Goal: Task Accomplishment & Management: Manage account settings

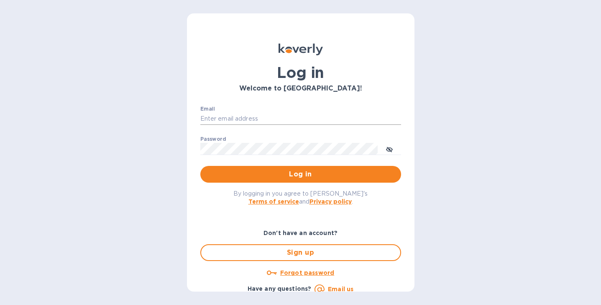
click at [221, 117] on input "Email" at bounding box center [300, 119] width 201 height 13
type input "[EMAIL_ADDRESS][DOMAIN_NAME]"
click at [249, 171] on span "Log in" at bounding box center [300, 174] width 187 height 10
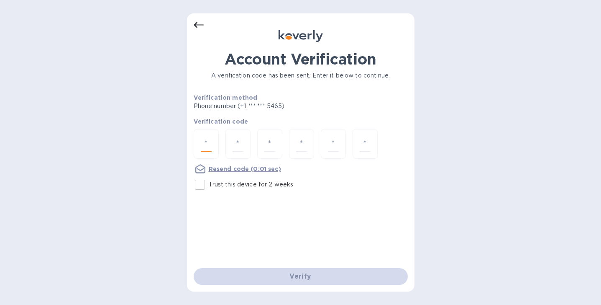
click at [211, 137] on input "number" at bounding box center [206, 143] width 11 height 15
type input "2"
type input "5"
type input "7"
type input "1"
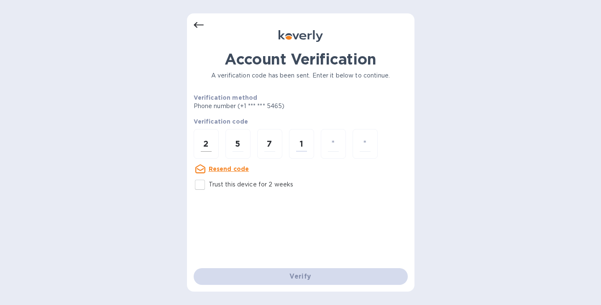
type input "2"
type input "8"
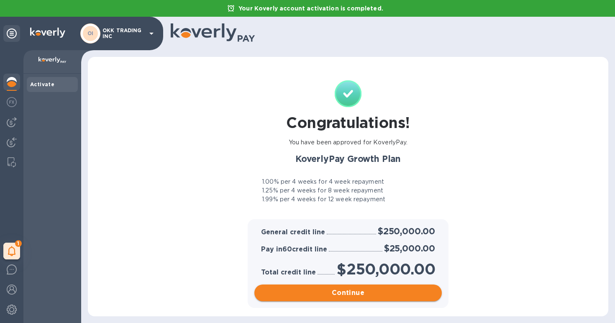
click at [301, 292] on span "Continue" at bounding box center [348, 293] width 174 height 10
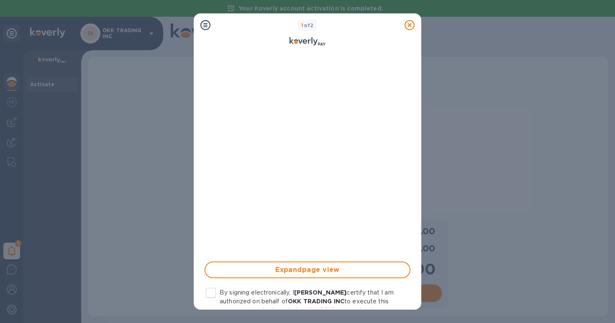
scroll to position [188, 0]
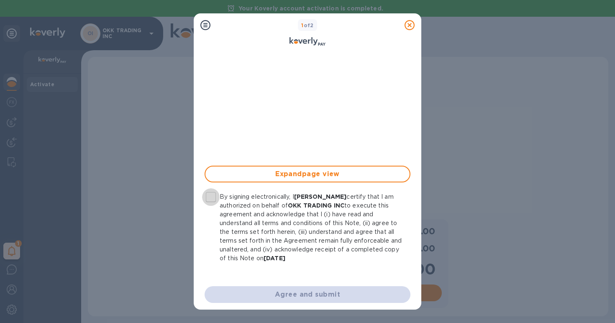
click at [210, 194] on input "By signing electronically, I William Hung certify that I am authorized on behal…" at bounding box center [211, 197] width 18 height 18
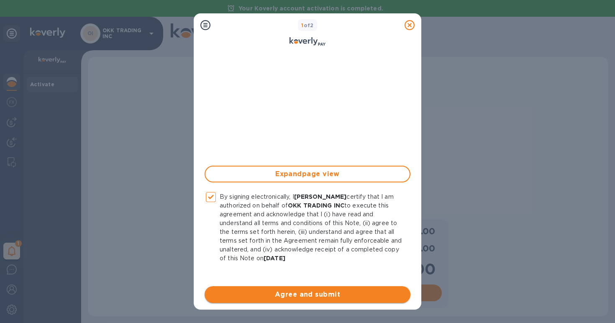
click at [308, 295] on span "Agree and submit" at bounding box center [307, 295] width 192 height 10
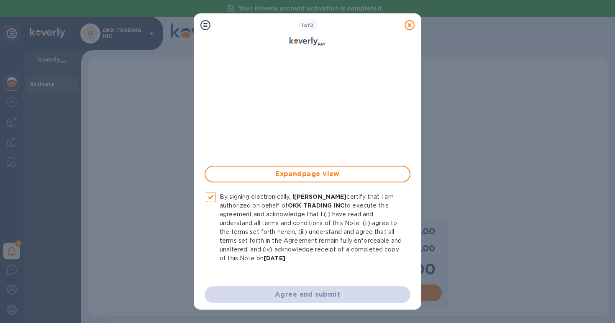
checkbox input "false"
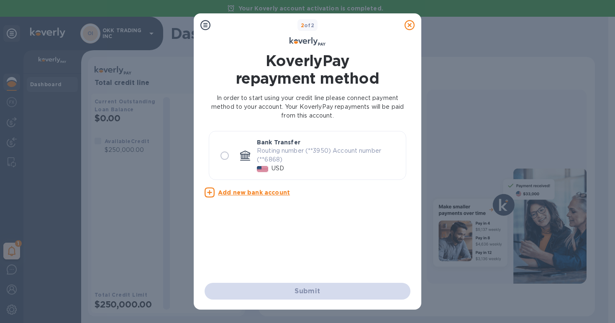
scroll to position [0, 0]
click at [227, 158] on input "radio" at bounding box center [225, 156] width 18 height 18
radio input "true"
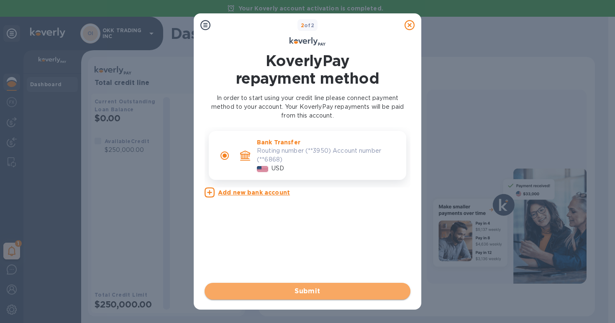
click at [292, 292] on span "Submit" at bounding box center [307, 291] width 192 height 10
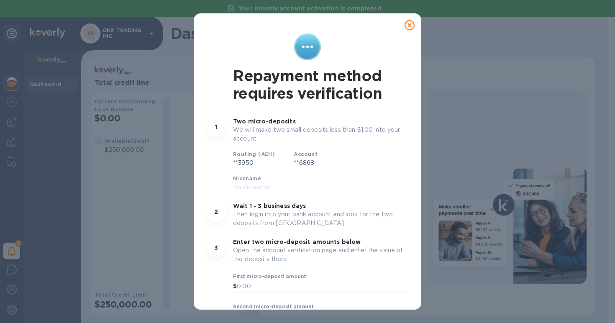
scroll to position [46, 0]
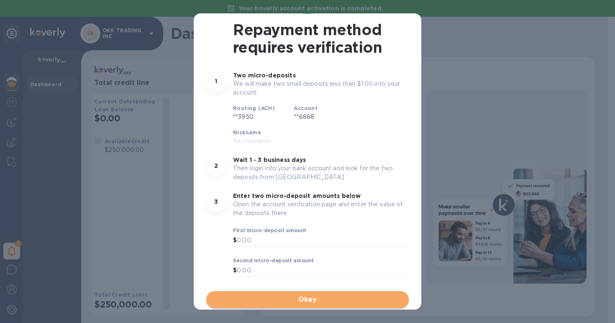
click at [317, 293] on button "Okay" at bounding box center [307, 299] width 202 height 17
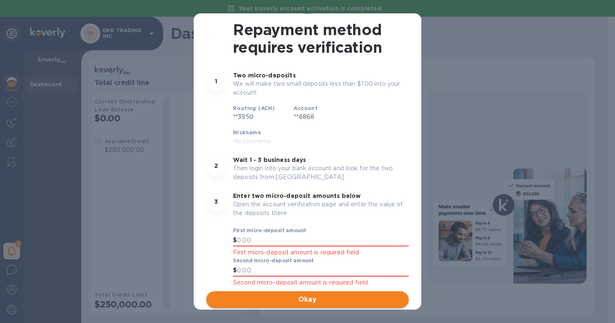
click at [317, 299] on span "Okay" at bounding box center [307, 300] width 189 height 10
click at [436, 173] on div "Repayment method requires verification 1 Two micro-deposits We will make two sm…" at bounding box center [307, 161] width 615 height 323
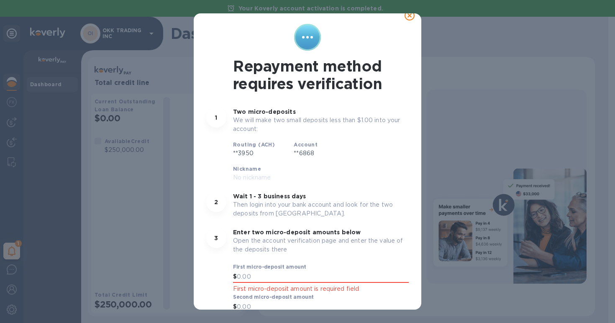
scroll to position [0, 0]
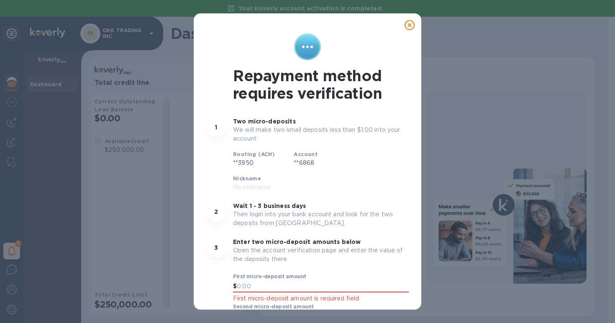
click at [406, 24] on icon at bounding box center [410, 25] width 10 height 10
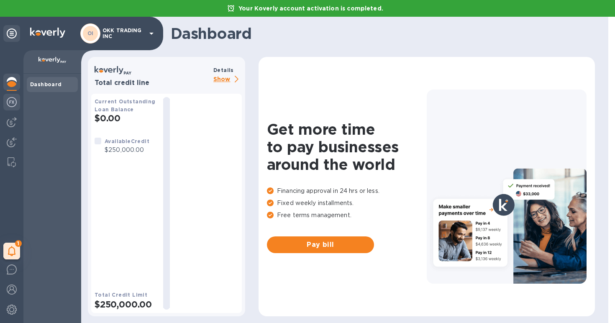
click at [12, 103] on img at bounding box center [12, 102] width 10 height 10
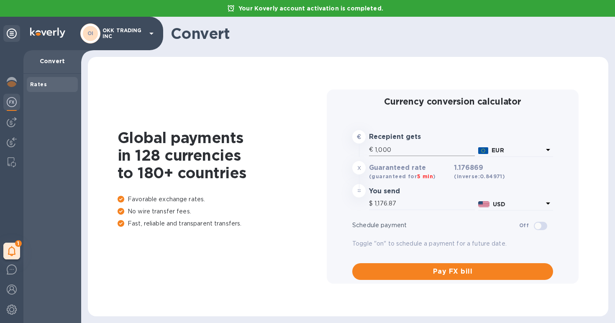
click at [418, 154] on input "1,000" at bounding box center [425, 150] width 100 height 13
click at [543, 149] on icon at bounding box center [548, 150] width 10 height 10
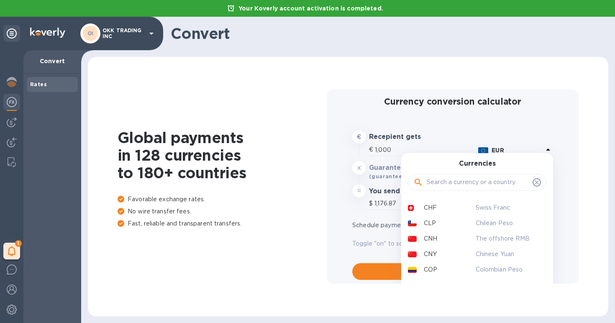
scroll to position [477, 0]
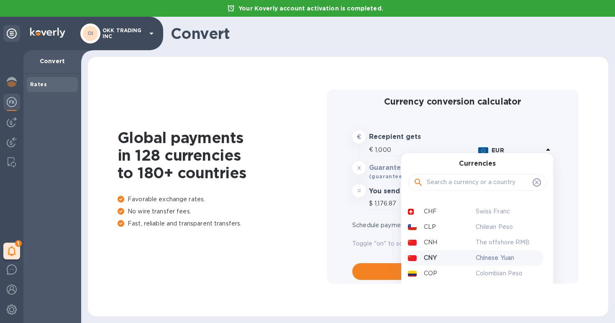
click at [486, 254] on p "Chinese Yuan" at bounding box center [508, 258] width 64 height 9
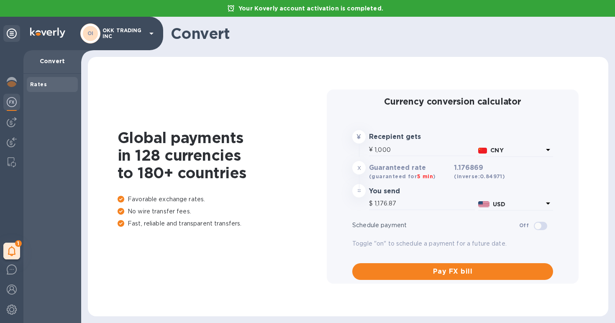
type input "140.86"
click at [11, 122] on img at bounding box center [12, 122] width 10 height 10
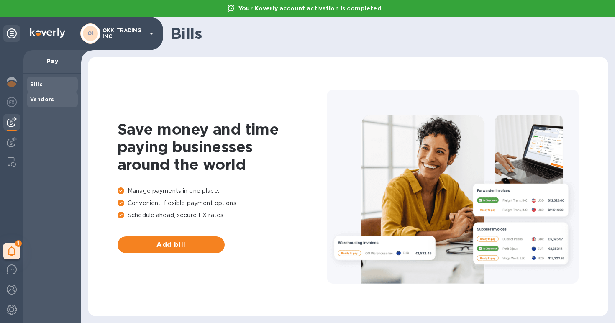
click at [49, 100] on b "Vendors" at bounding box center [42, 99] width 24 height 6
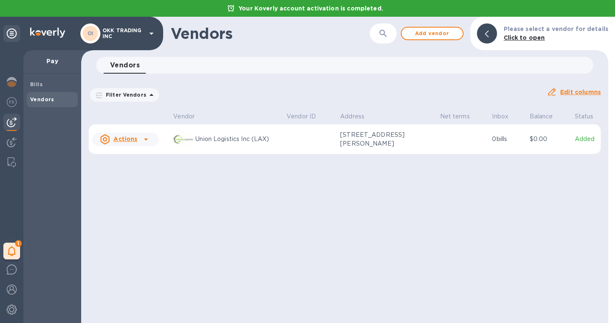
click at [54, 62] on p "Pay" at bounding box center [52, 61] width 44 height 8
click at [14, 143] on img at bounding box center [12, 142] width 10 height 10
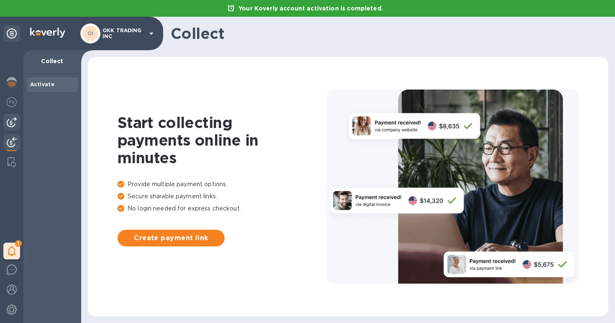
click at [14, 126] on img at bounding box center [12, 122] width 10 height 10
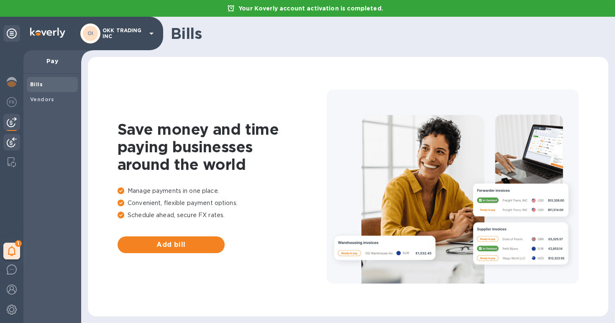
click at [14, 144] on img at bounding box center [12, 142] width 10 height 10
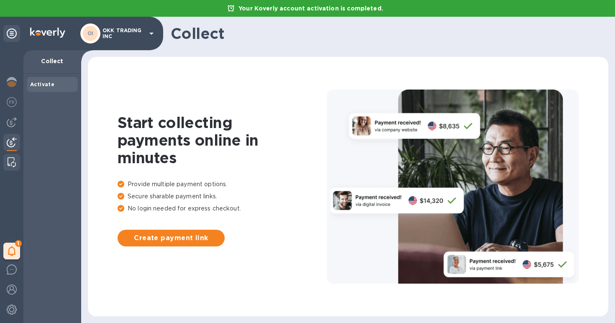
click at [13, 168] on div at bounding box center [11, 162] width 15 height 17
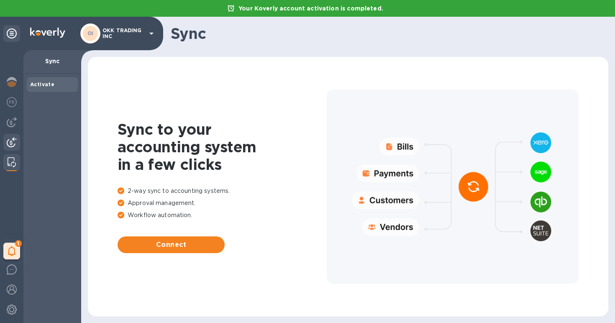
click at [12, 150] on div at bounding box center [11, 143] width 17 height 18
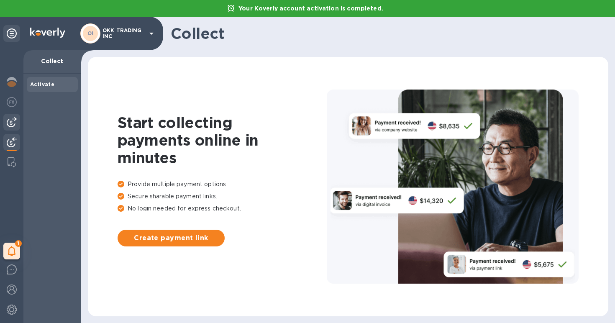
click at [12, 124] on img at bounding box center [12, 122] width 10 height 10
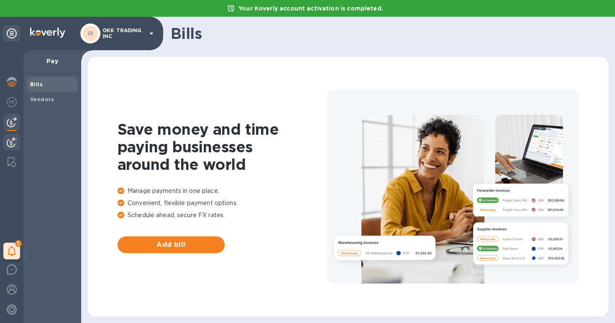
click at [13, 143] on img at bounding box center [12, 142] width 10 height 10
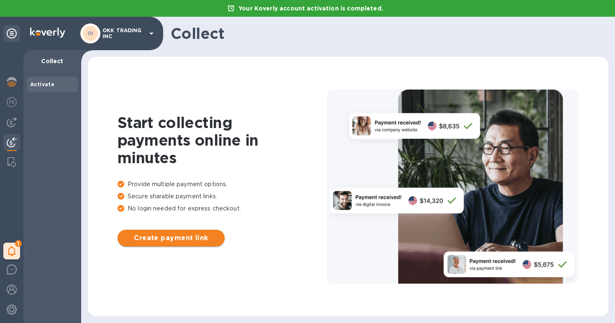
click at [163, 246] on button "Create payment link" at bounding box center [171, 238] width 107 height 17
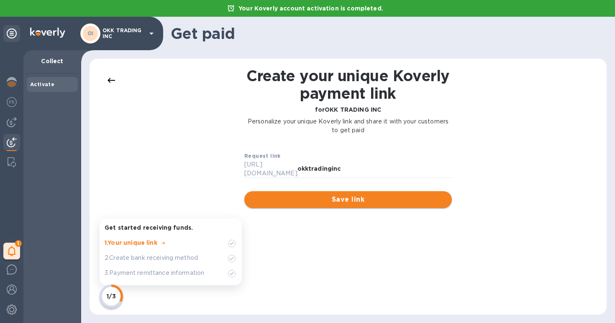
click at [325, 199] on span "Save link" at bounding box center [348, 200] width 194 height 10
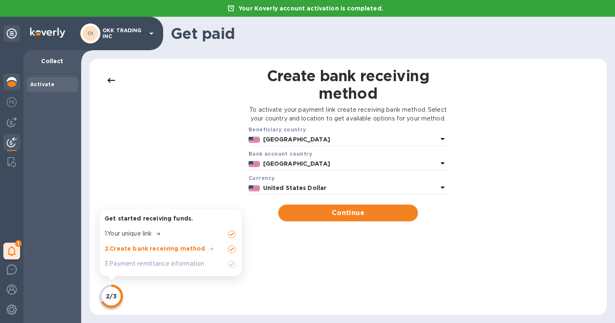
click at [12, 82] on img at bounding box center [12, 82] width 10 height 10
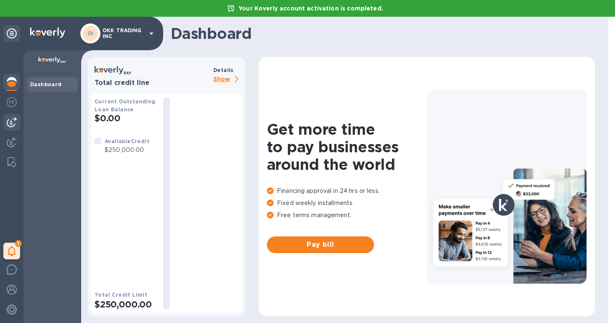
click at [13, 124] on img at bounding box center [12, 122] width 10 height 10
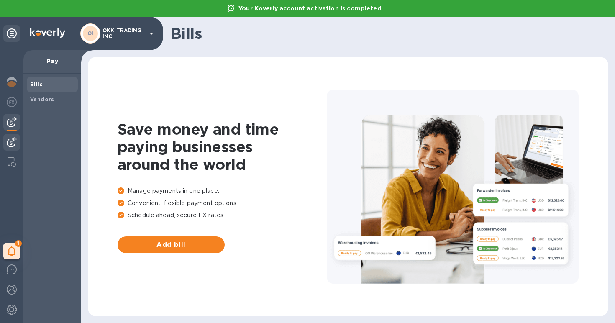
click at [13, 141] on img at bounding box center [12, 142] width 10 height 10
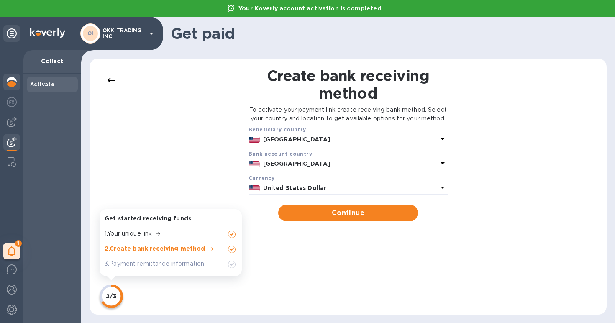
click at [16, 84] on img at bounding box center [12, 82] width 10 height 10
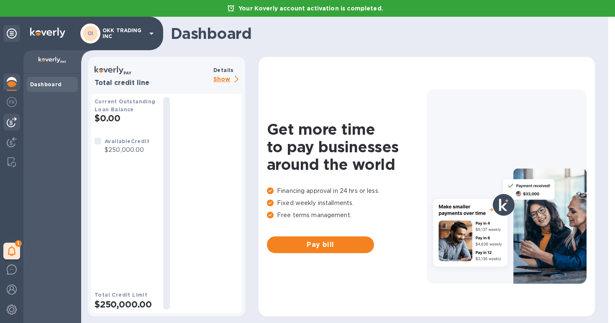
click at [13, 120] on img at bounding box center [12, 122] width 10 height 10
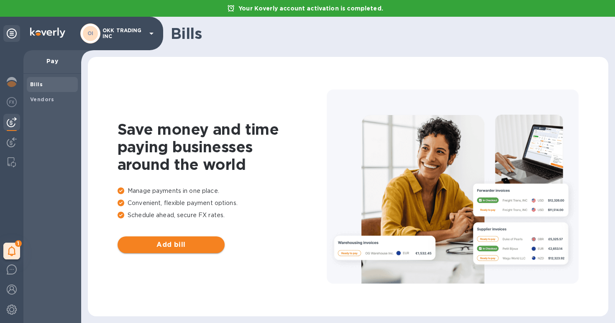
click at [203, 247] on span "Add bill" at bounding box center [171, 245] width 94 height 10
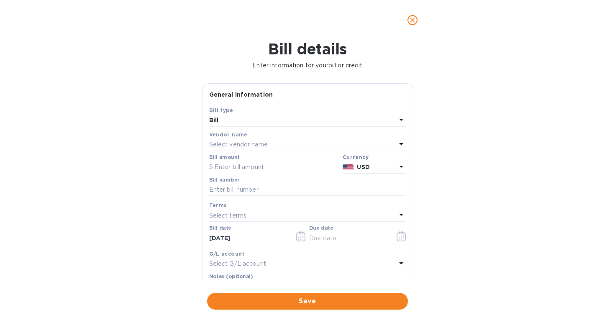
click at [410, 25] on span "close" at bounding box center [413, 20] width 10 height 10
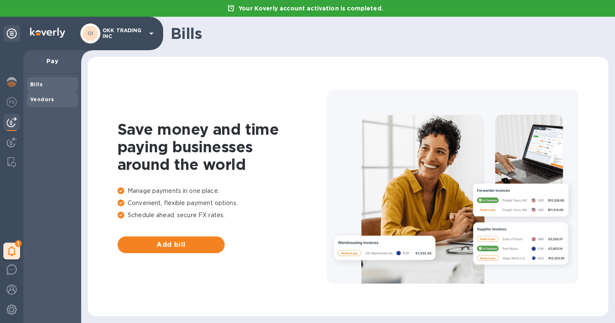
click at [40, 98] on b "Vendors" at bounding box center [42, 99] width 24 height 6
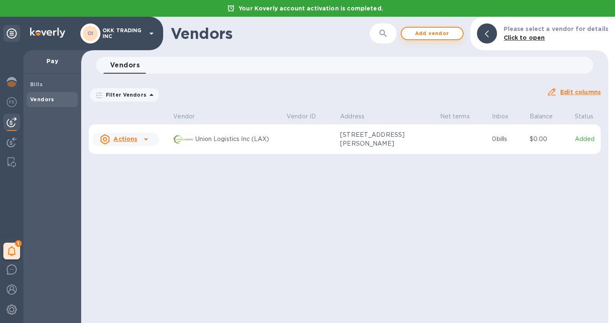
click at [427, 34] on span "Add vendor" at bounding box center [432, 33] width 48 height 10
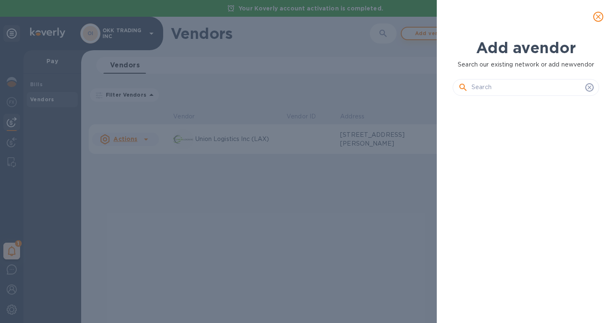
scroll to position [192, 150]
click at [486, 82] on input "text" at bounding box center [527, 87] width 110 height 13
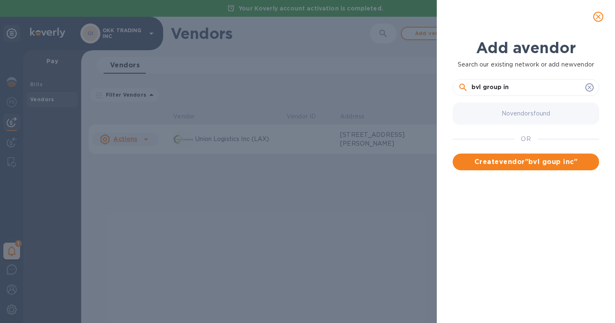
type input "bvl group inc"
click at [516, 160] on span "Create vendor " bvl group inc "" at bounding box center [525, 162] width 133 height 10
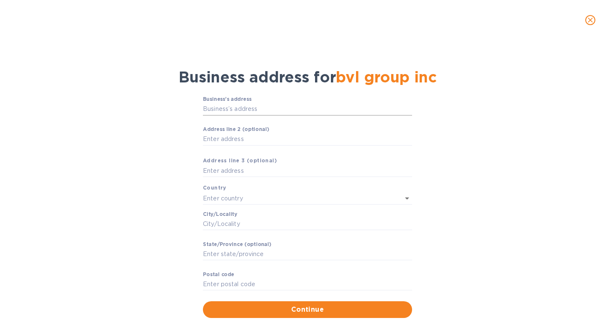
click at [249, 108] on input "Business’s аddress" at bounding box center [307, 109] width 209 height 13
type input "1300 John Reed Court"
type input "United States"
type input "City of Industry"
type input "CA"
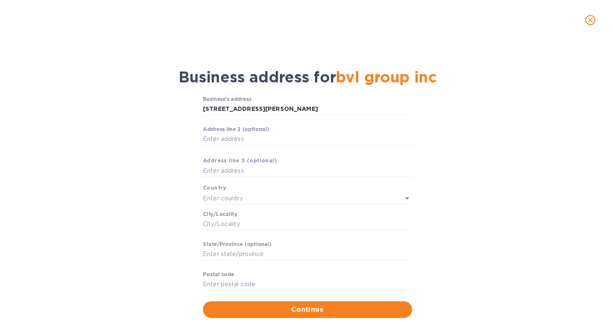
type input "91745"
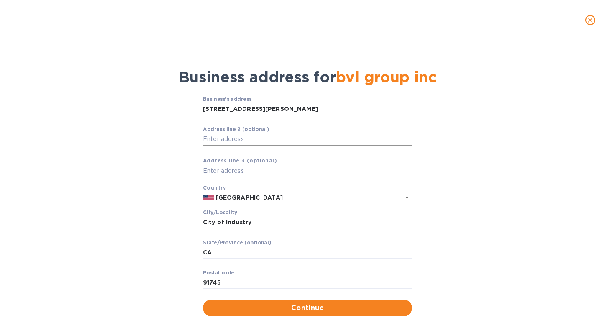
click at [231, 140] on input "Аddress line 2 (optional)" at bounding box center [307, 139] width 209 height 13
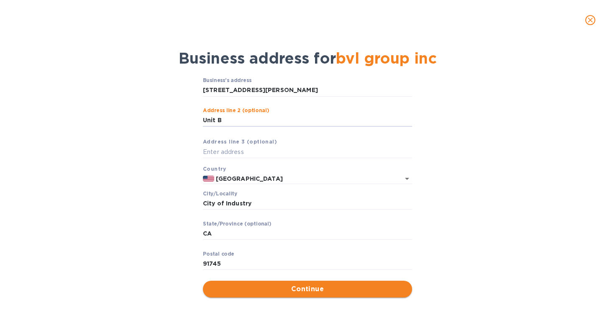
type input "Unit B"
click at [281, 288] on span "Continue" at bounding box center [308, 289] width 196 height 10
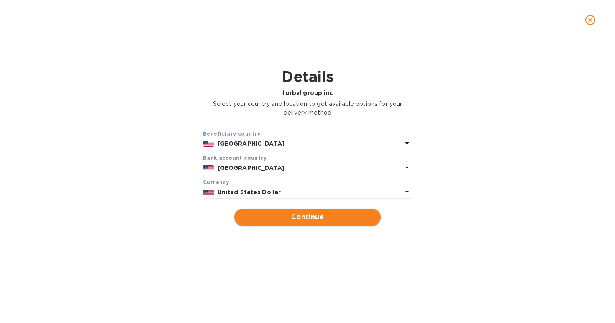
click at [318, 220] on span "Continue" at bounding box center [307, 217] width 133 height 10
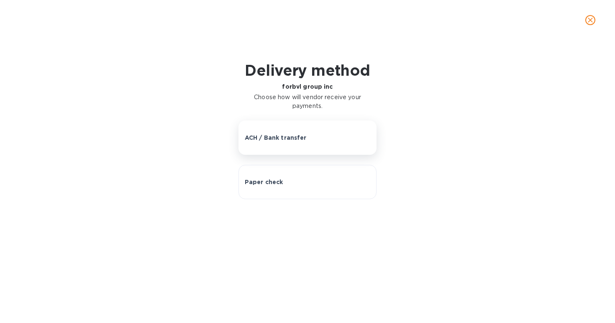
click at [295, 140] on p "ACH / Bank transfer" at bounding box center [276, 137] width 62 height 8
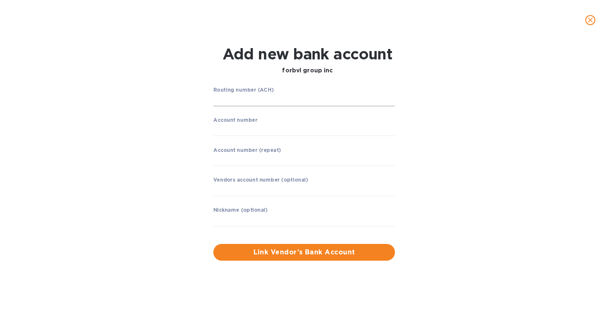
click at [277, 100] on input "string" at bounding box center [304, 100] width 182 height 13
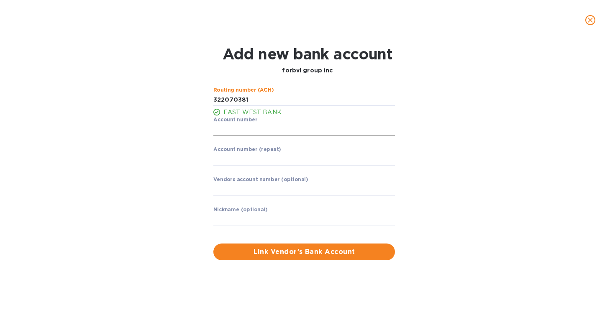
type input "322070381"
click at [270, 127] on input "string" at bounding box center [304, 129] width 182 height 13
type input "8017007843"
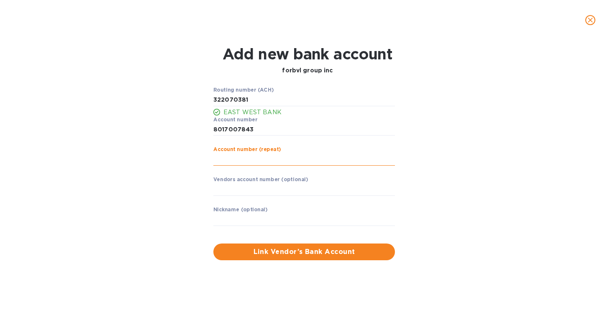
click at [275, 156] on input "string" at bounding box center [304, 159] width 182 height 13
type input "8017007843"
click at [292, 191] on input "text" at bounding box center [304, 189] width 182 height 13
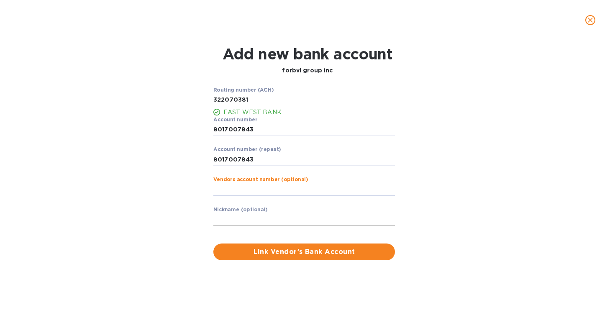
click at [286, 215] on input "text" at bounding box center [304, 219] width 182 height 13
click at [287, 253] on span "Link Vendor’s Bank Account" at bounding box center [304, 252] width 168 height 10
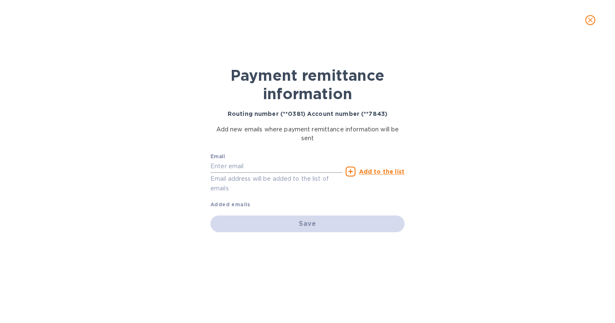
click at [292, 168] on input "text" at bounding box center [276, 166] width 132 height 13
type input "accounting@bvl-usa.com"
click at [369, 169] on u "Add to the list" at bounding box center [382, 171] width 46 height 7
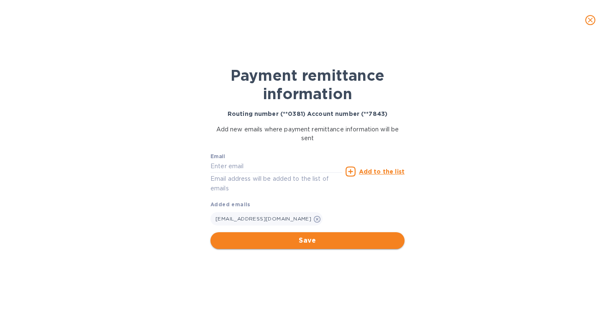
click at [316, 243] on span "Save" at bounding box center [307, 241] width 181 height 10
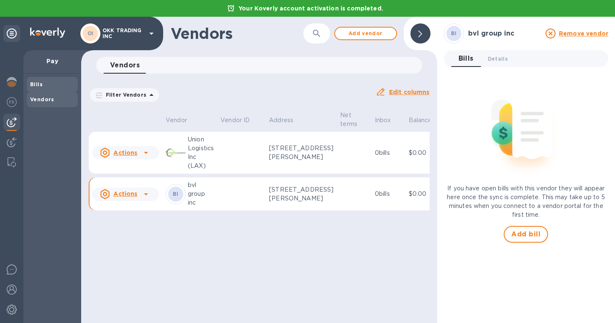
click at [53, 85] on span "Bills" at bounding box center [52, 84] width 44 height 8
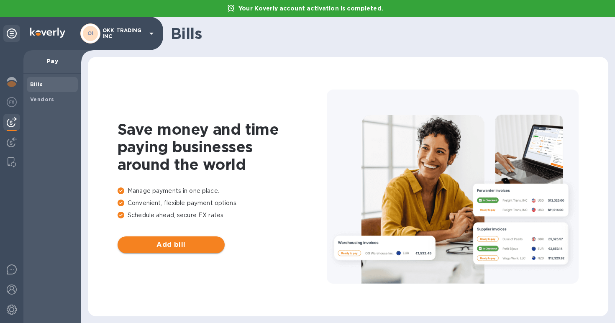
click at [173, 247] on span "Add bill" at bounding box center [171, 245] width 94 height 10
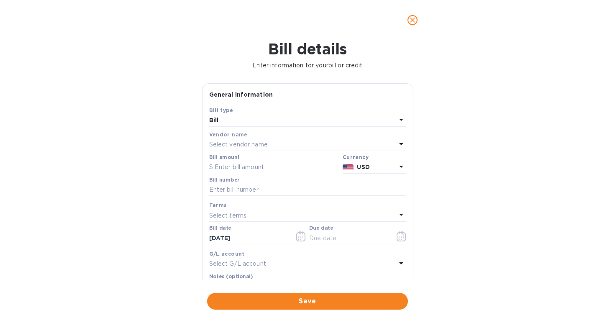
click at [311, 144] on div "Select vendor name" at bounding box center [302, 145] width 187 height 12
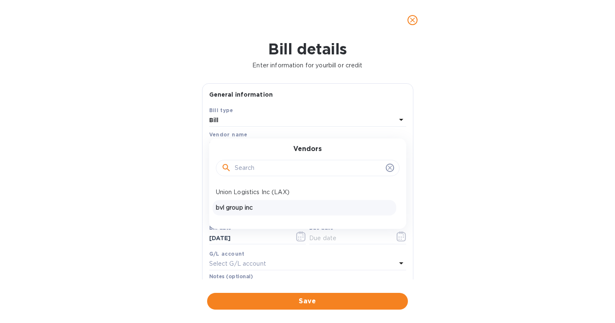
click at [258, 208] on p "bvl group inc" at bounding box center [304, 207] width 177 height 9
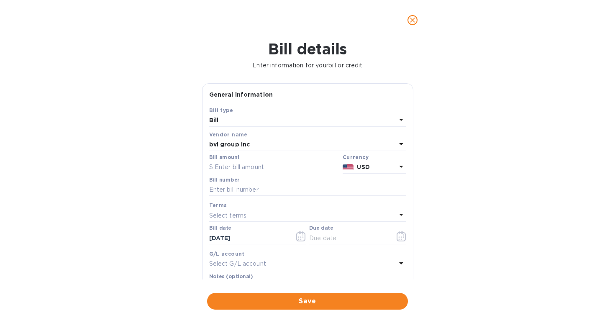
click at [277, 170] on input "text" at bounding box center [274, 167] width 130 height 13
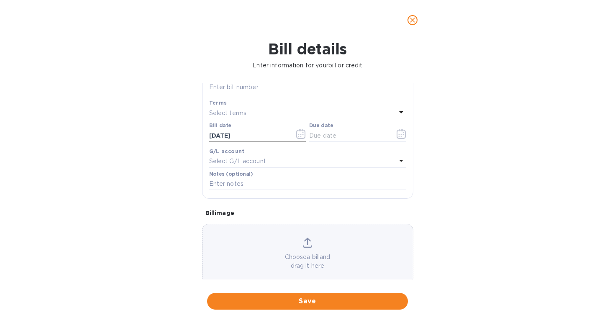
scroll to position [118, 0]
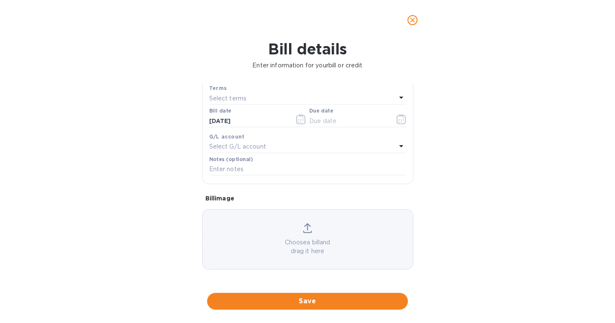
click at [415, 18] on icon "close" at bounding box center [412, 20] width 8 height 8
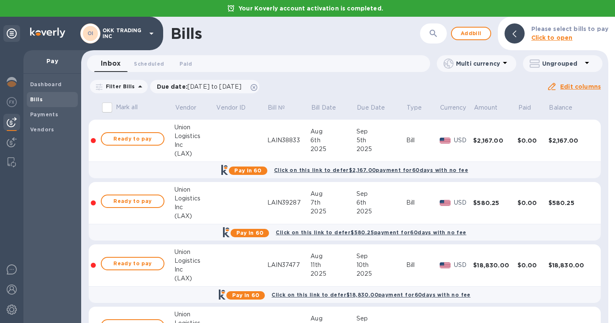
click at [561, 64] on p "Ungrouped" at bounding box center [562, 63] width 40 height 8
click at [553, 86] on li "Group bills by vendors" at bounding box center [565, 85] width 90 height 27
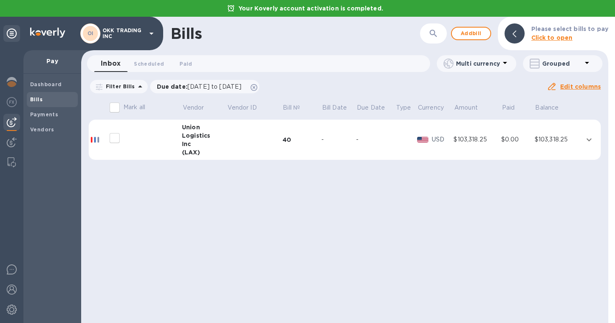
click at [283, 138] on div "40" at bounding box center [301, 140] width 39 height 8
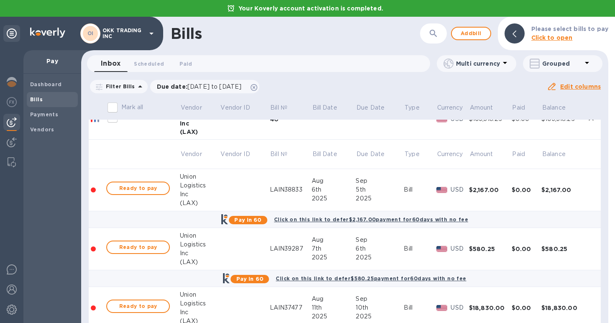
scroll to position [19, 0]
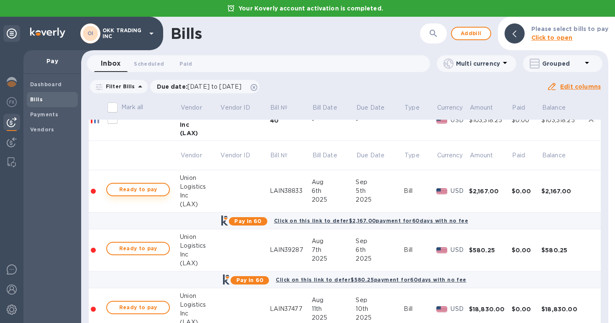
click at [138, 192] on span "Ready to pay" at bounding box center [138, 190] width 49 height 10
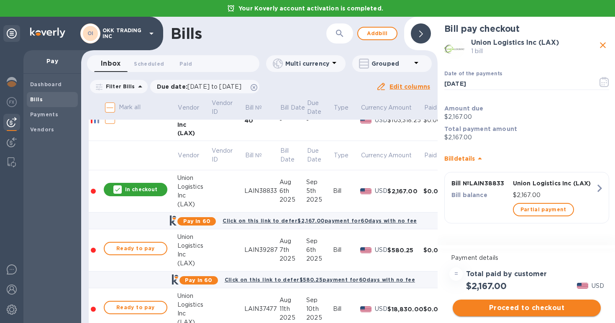
click at [521, 309] on span "Proceed to checkout" at bounding box center [526, 308] width 135 height 10
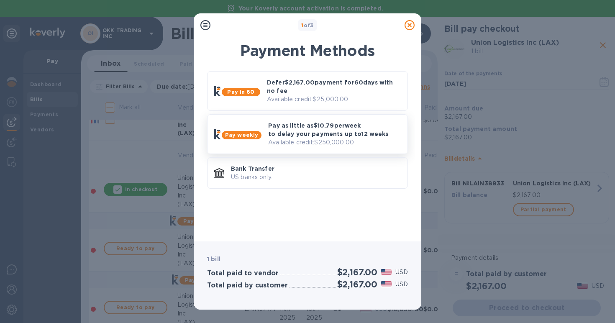
click at [298, 133] on p "Pay as little as $10.79 per week to delay your payments up to 12 weeks" at bounding box center [334, 129] width 133 height 17
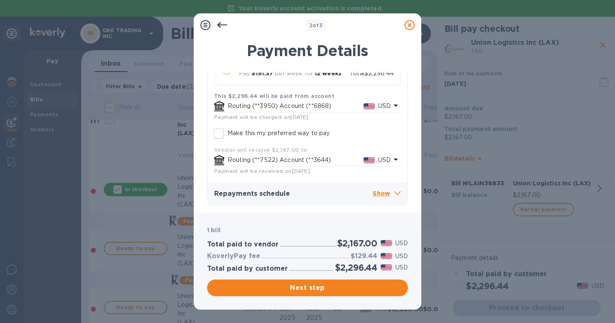
scroll to position [158, 0]
click at [383, 191] on p "Show" at bounding box center [387, 193] width 28 height 10
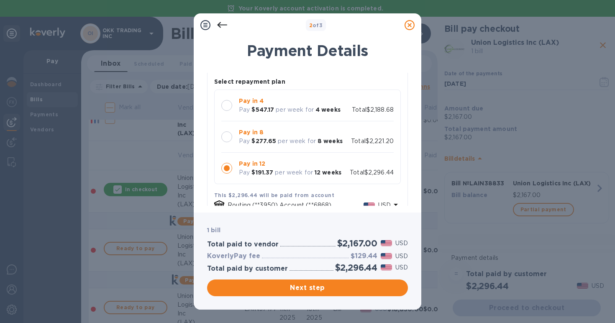
scroll to position [47, 0]
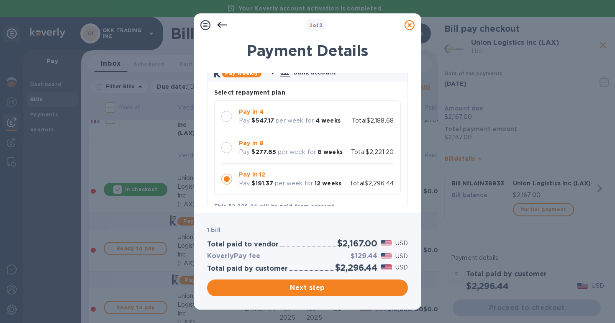
click at [412, 22] on icon at bounding box center [410, 25] width 10 height 10
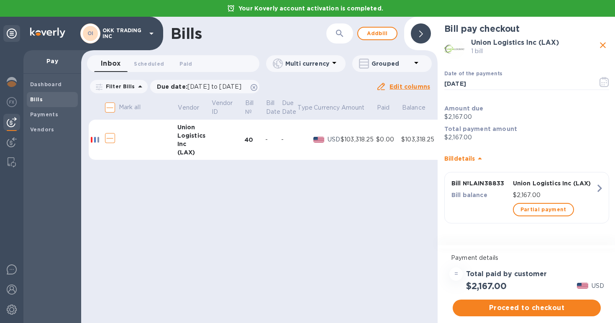
scroll to position [0, 0]
